Goal: Task Accomplishment & Management: Manage account settings

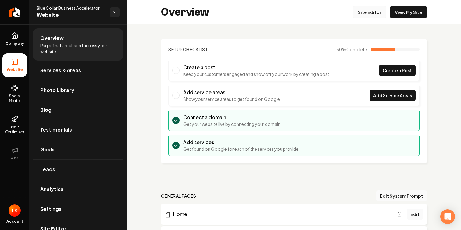
click at [377, 15] on link "Site Editor" at bounding box center [370, 12] width 34 height 12
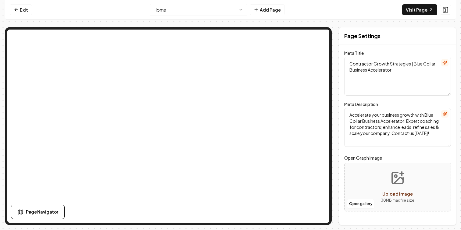
click at [224, 9] on html "Computer Required This feature is only available on a computer. Please switch t…" at bounding box center [230, 115] width 461 height 230
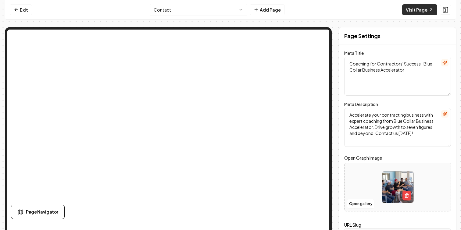
click at [429, 12] on link "Visit Page" at bounding box center [419, 9] width 35 height 11
drag, startPoint x: 370, startPoint y: 64, endPoint x: 347, endPoint y: 63, distance: 23.2
click at [347, 63] on textarea "Coaching for Contractors' Success | Blue Collar Business Accelerator" at bounding box center [397, 76] width 107 height 39
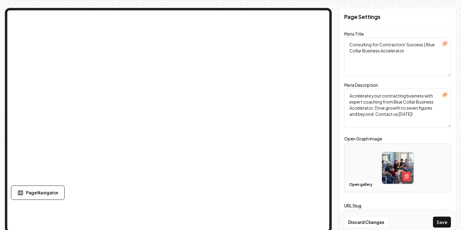
scroll to position [20, 0]
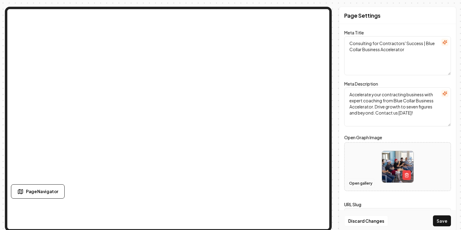
click at [364, 183] on button "Open gallery" at bounding box center [360, 184] width 27 height 10
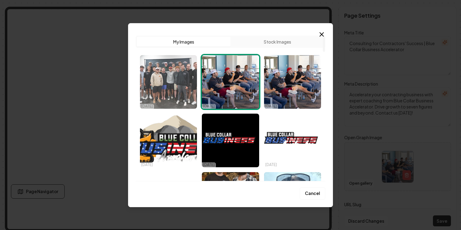
click at [174, 72] on img "Select image image_68debc855c7cd75eb843b1b6.png" at bounding box center [168, 82] width 57 height 54
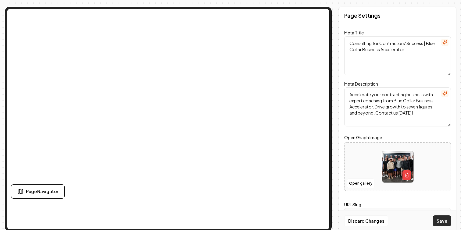
click at [440, 222] on button "Save" at bounding box center [442, 221] width 18 height 11
click at [409, 53] on textarea "Consulting for Contractors' Success | Blue Collar Business Accelerator" at bounding box center [397, 55] width 107 height 39
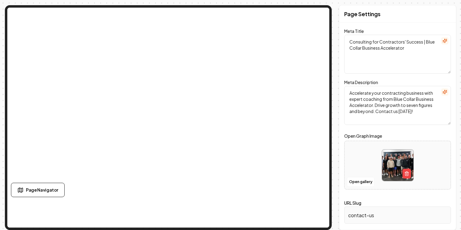
scroll to position [11, 0]
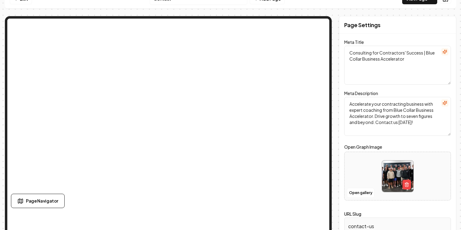
type textarea "Contractor Growth Strategies | Blue Collar Business Accelerator"
type textarea "Accelerate your business growth with Blue Collar Business Accelerator! Expert c…"
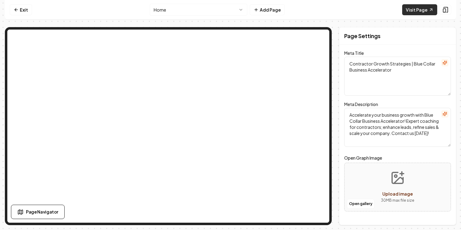
click at [417, 10] on link "Visit Page" at bounding box center [419, 9] width 35 height 11
click at [219, 13] on html "Computer Required This feature is only available on a computer. Please switch t…" at bounding box center [230, 115] width 461 height 230
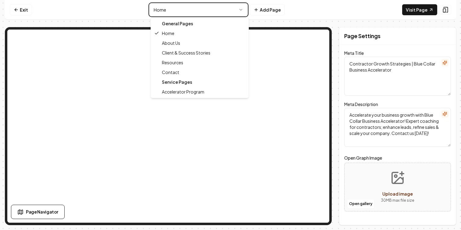
type textarea "Consulting for Contractors' Success | Blue Collar Business Accelerator"
type textarea "Accelerate your contracting business with expert coaching from Blue Collar Busi…"
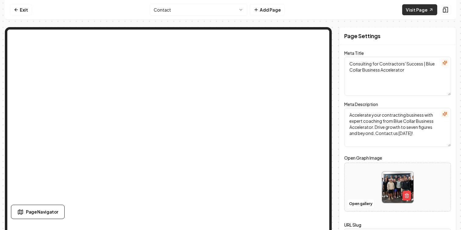
click at [416, 6] on link "Visit Page" at bounding box center [419, 9] width 35 height 11
